Goal: Check status

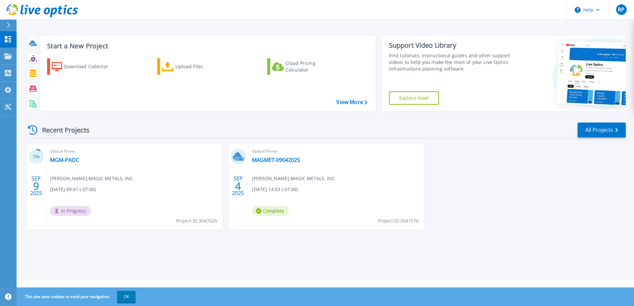
click at [35, 156] on h3 "10 %" at bounding box center [37, 157] width 16 height 8
click at [169, 194] on div "Optical Prime MGM-PADC Ryan Powers , MAGIC METALS, INC. 09/09/2025, 09:41 (-07:…" at bounding box center [134, 187] width 176 height 86
click at [56, 159] on link "MGM-PADC" at bounding box center [64, 160] width 29 height 7
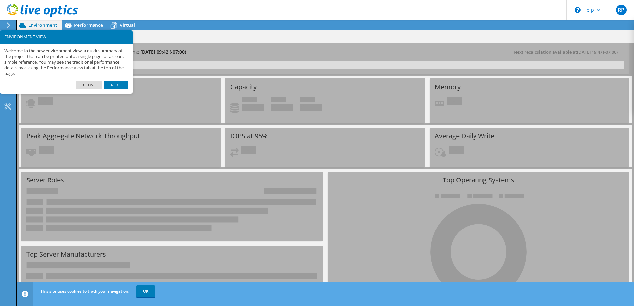
click at [117, 87] on link "Next" at bounding box center [116, 85] width 24 height 9
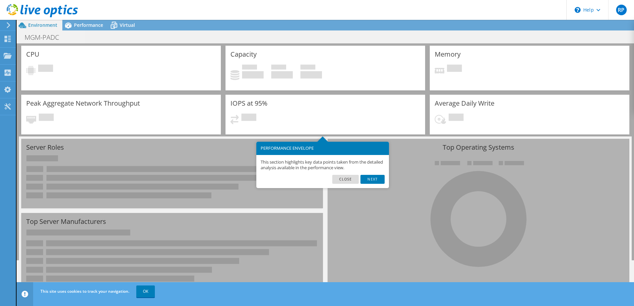
click at [381, 181] on link "Next" at bounding box center [372, 179] width 24 height 9
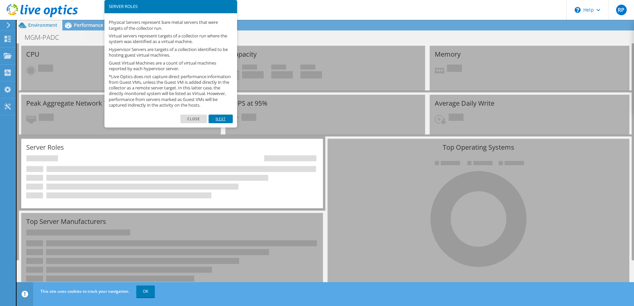
click at [221, 123] on link "Next" at bounding box center [221, 119] width 24 height 9
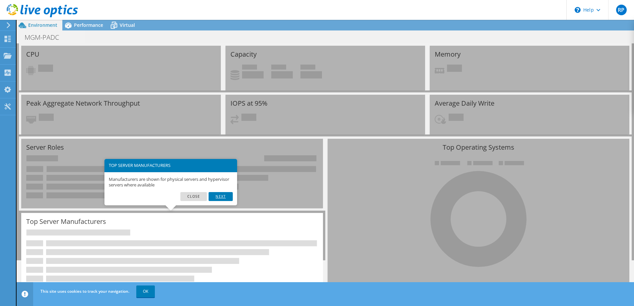
click at [224, 199] on link "Next" at bounding box center [221, 196] width 24 height 9
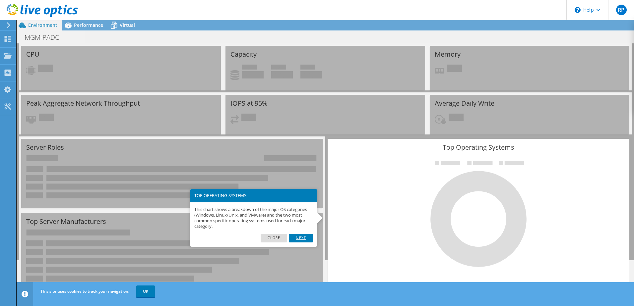
click at [302, 235] on link "Next" at bounding box center [301, 238] width 24 height 9
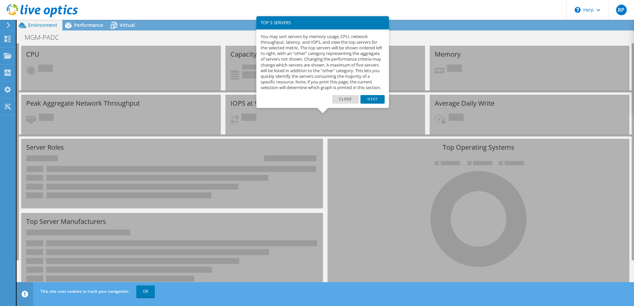
scroll to position [214, 0]
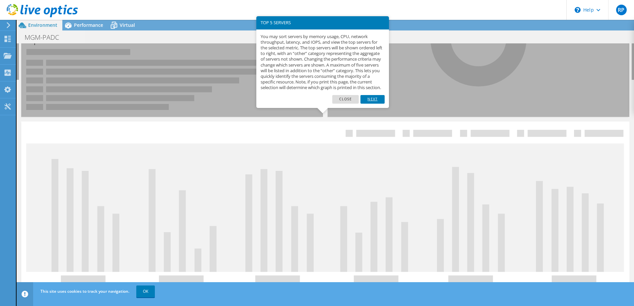
click at [373, 103] on link "Next" at bounding box center [372, 99] width 24 height 9
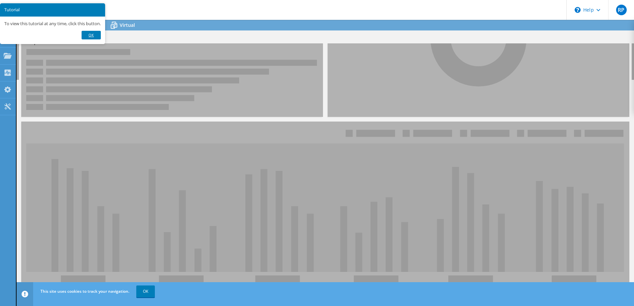
click at [100, 37] on link "Ok" at bounding box center [91, 35] width 19 height 9
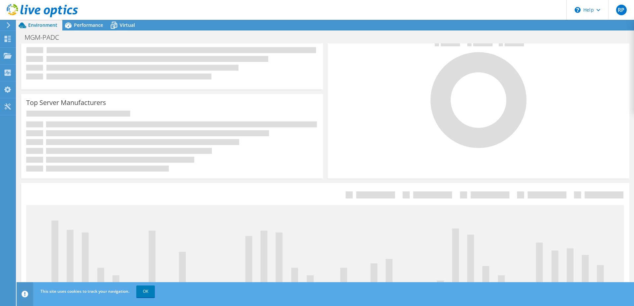
scroll to position [147, 0]
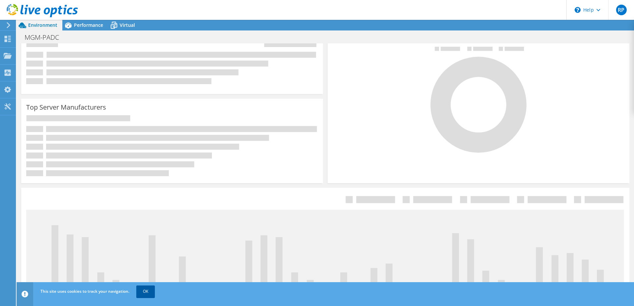
click at [146, 290] on link "OK" at bounding box center [145, 292] width 19 height 12
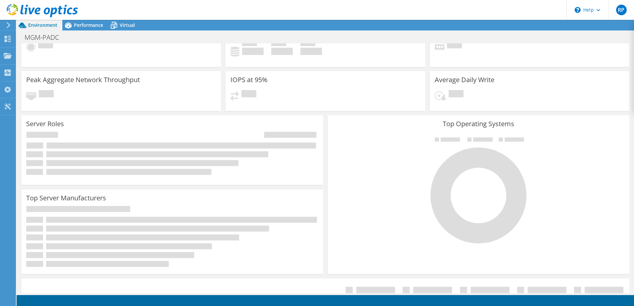
scroll to position [0, 0]
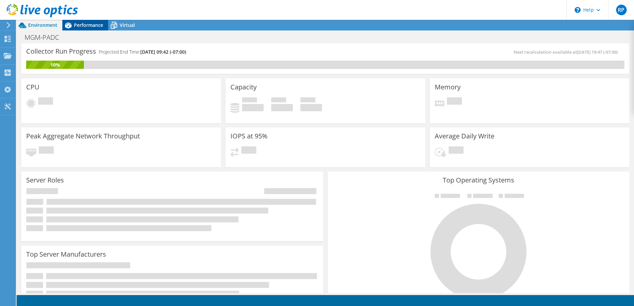
click at [83, 26] on span "Performance" at bounding box center [88, 25] width 29 height 6
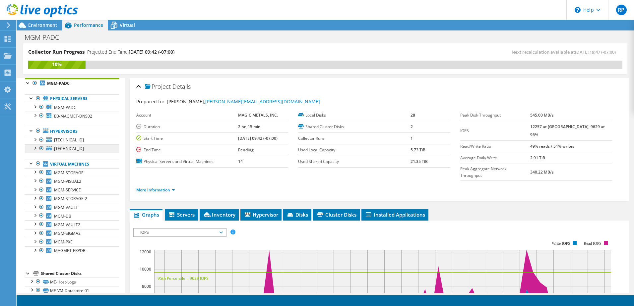
scroll to position [33, 0]
